Goal: Find specific page/section: Find specific page/section

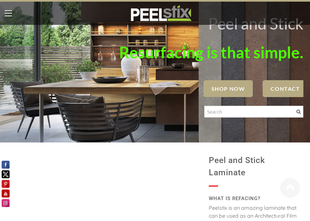
scroll to position [-1, 0]
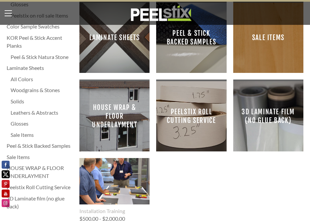
scroll to position [114, 0]
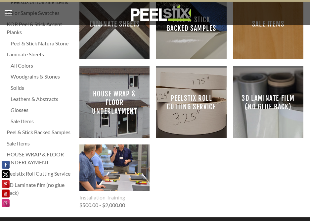
click at [258, 112] on span "3D Laminate film (no glue back)" at bounding box center [269, 103] width 60 height 60
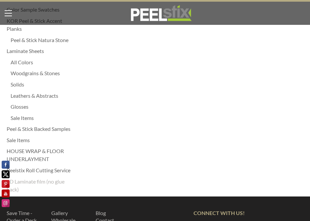
scroll to position [118, 0]
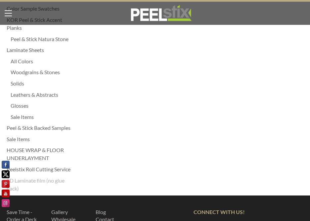
click at [26, 96] on div "Leathers & Abstracts" at bounding box center [42, 95] width 62 height 8
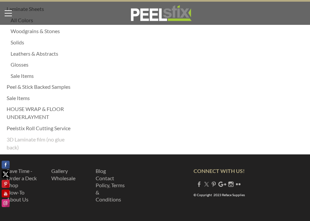
scroll to position [159, 0]
